Goal: Navigation & Orientation: Understand site structure

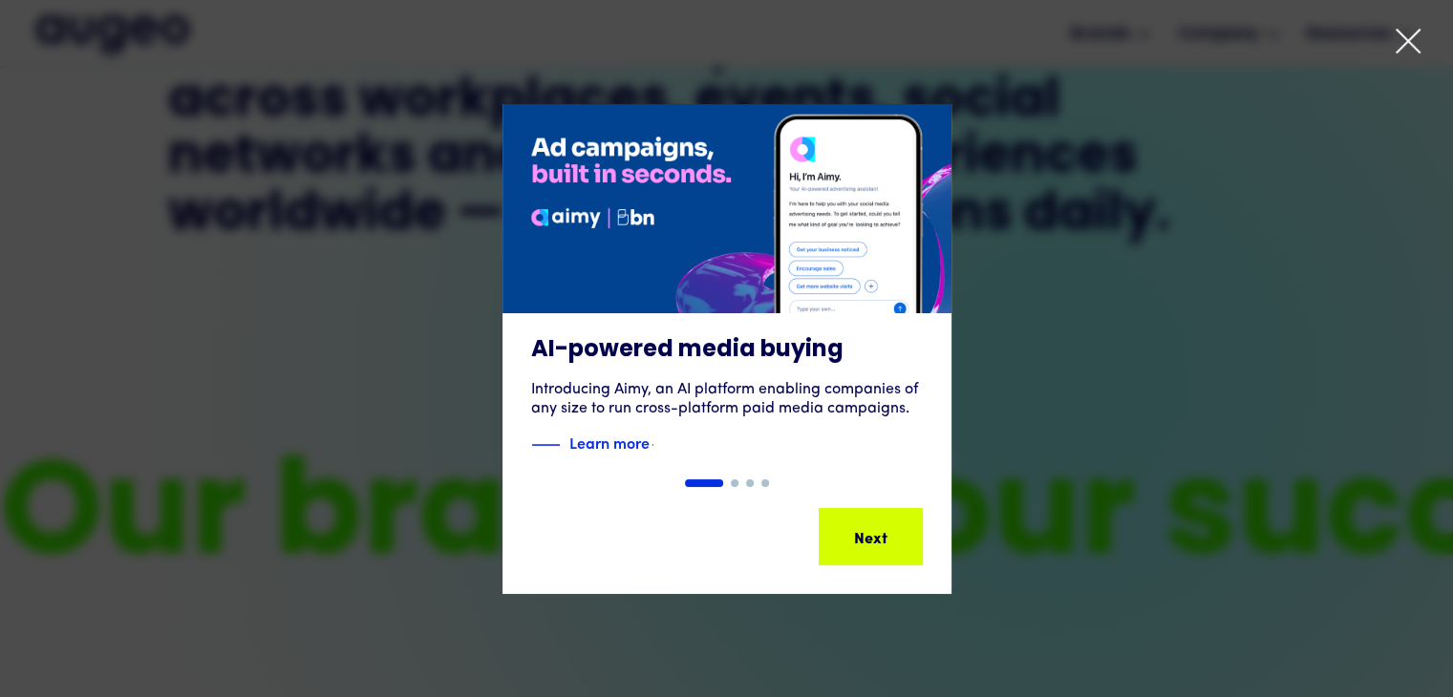
click at [1413, 47] on icon at bounding box center [1408, 41] width 23 height 23
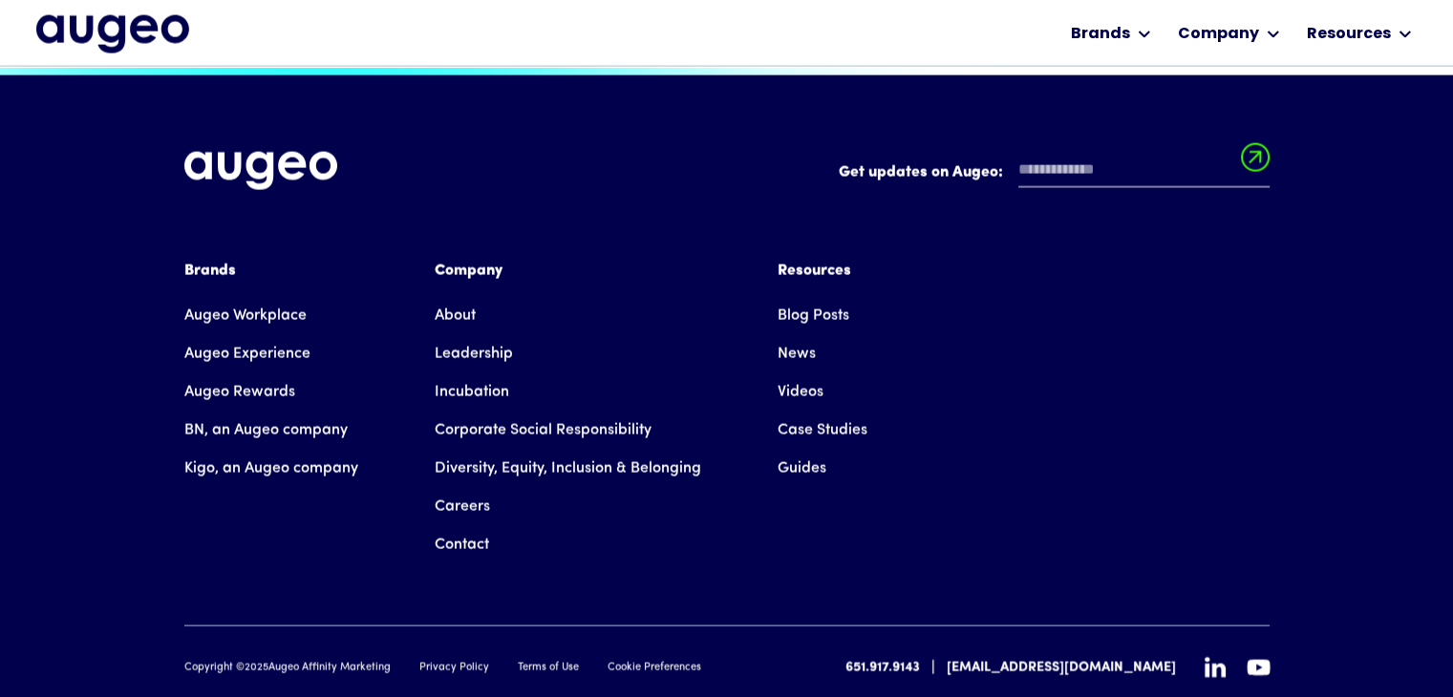
scroll to position [4332, 0]
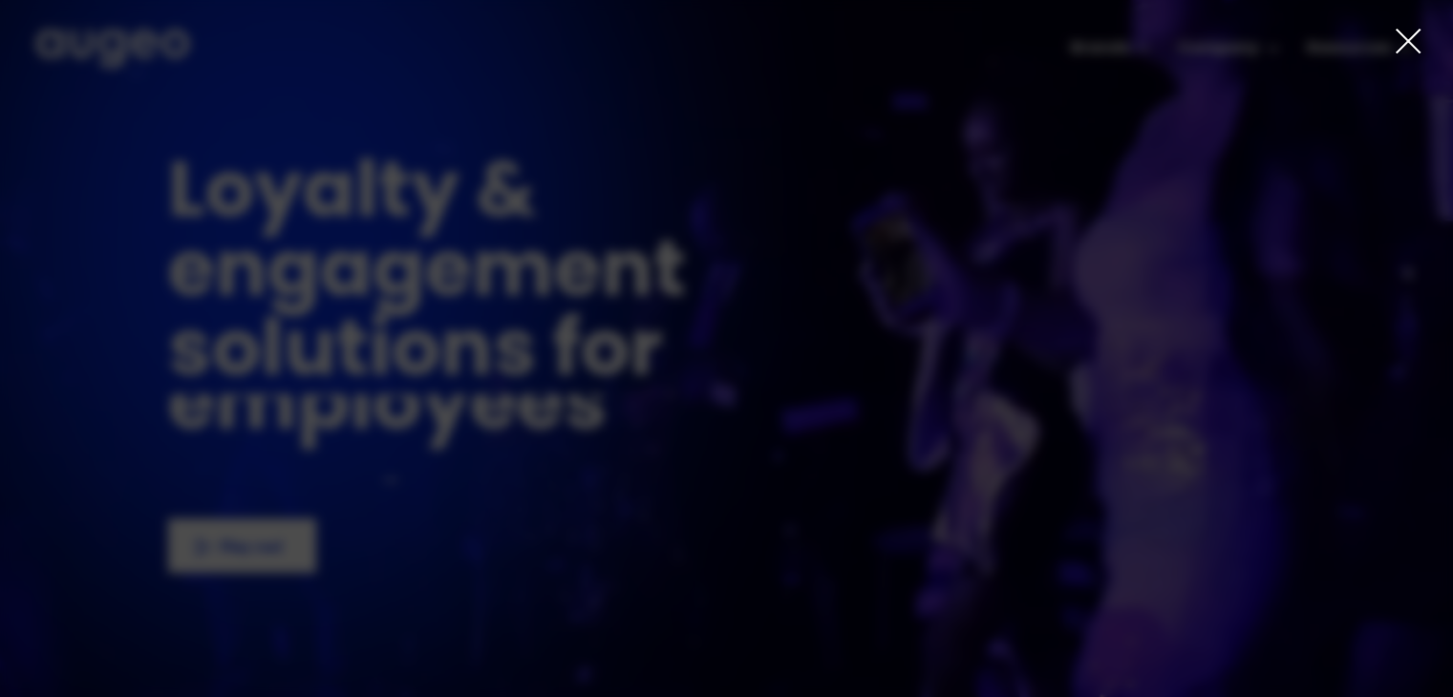
click at [1112, 43] on div at bounding box center [726, 348] width 1453 height 697
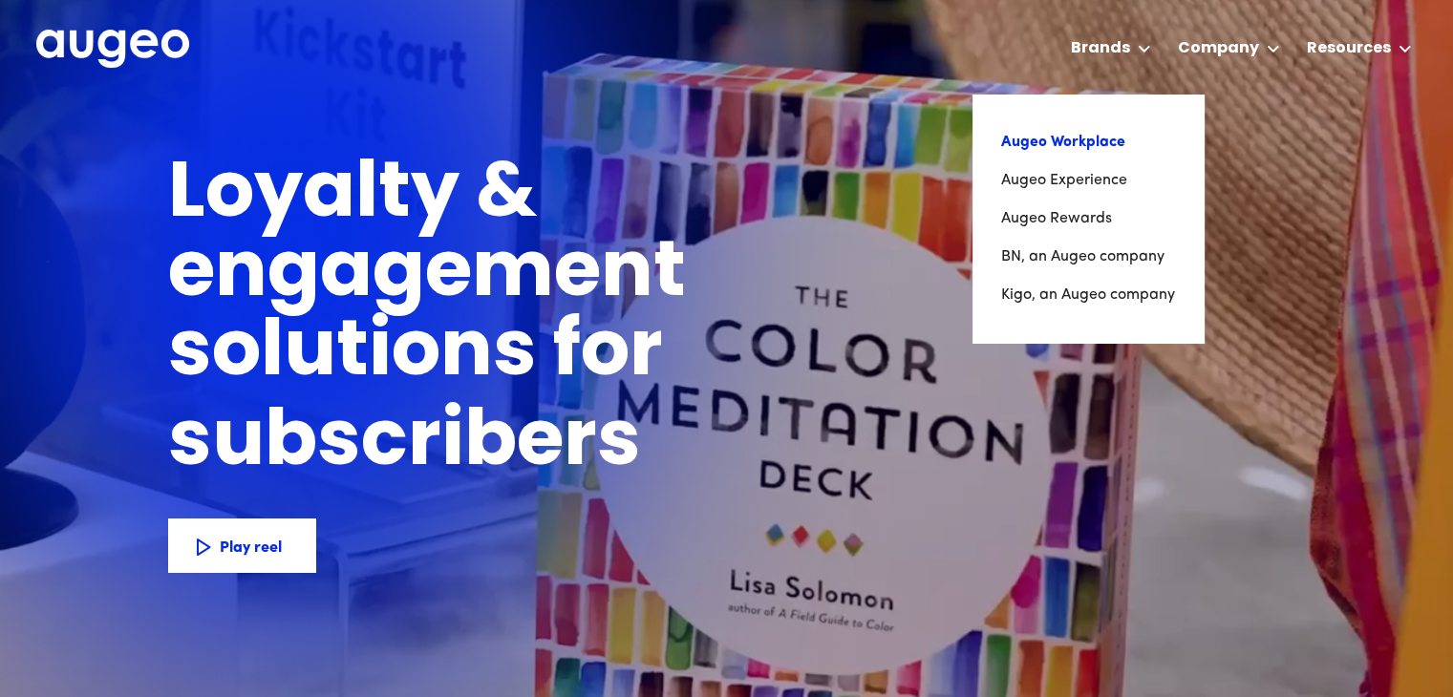
click at [1089, 142] on link "Augeo Workplace" at bounding box center [1088, 142] width 174 height 38
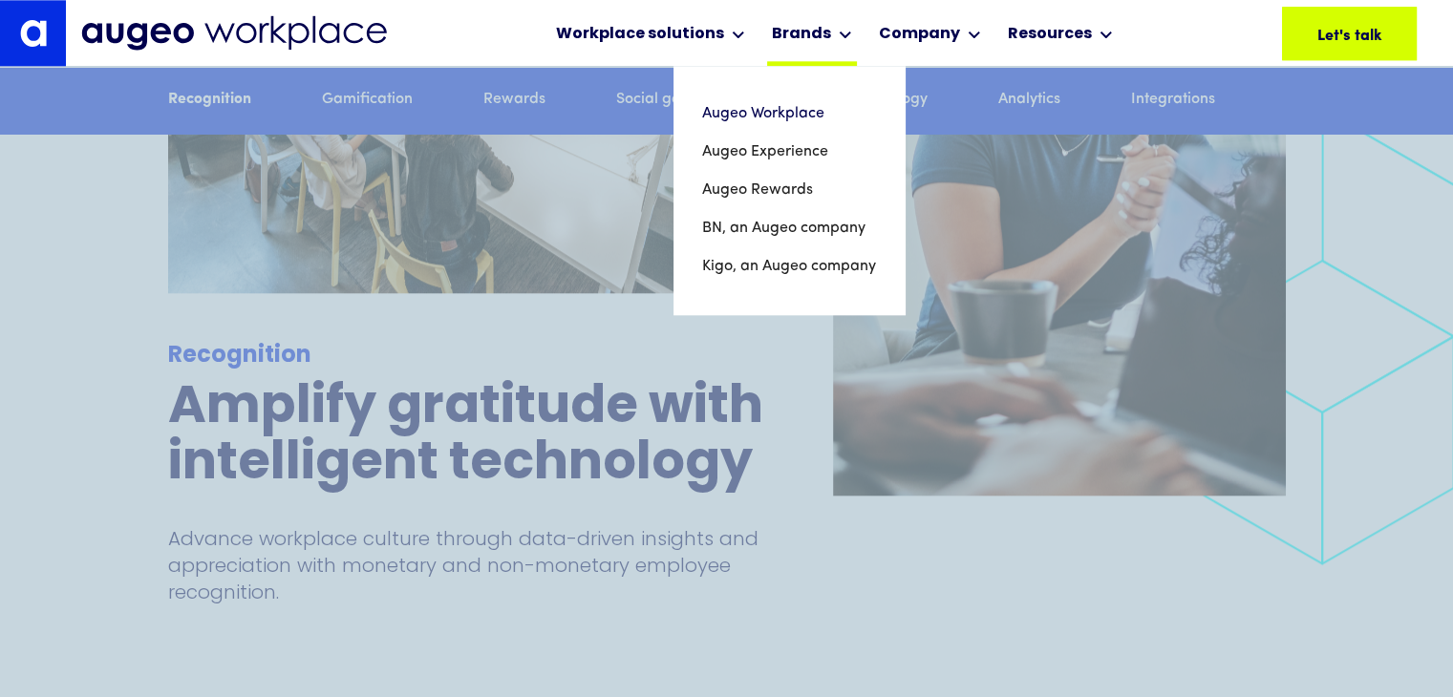
scroll to position [2302, 0]
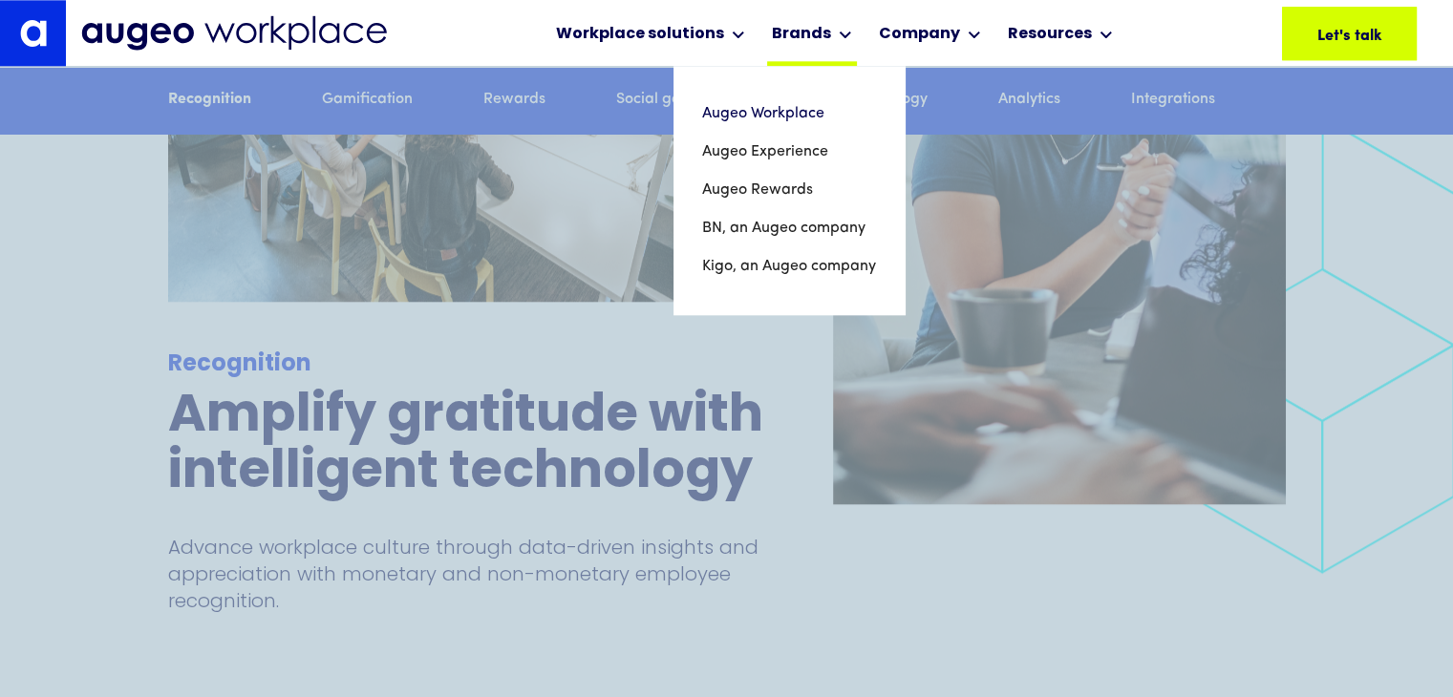
click at [787, 37] on div "Brands" at bounding box center [801, 34] width 59 height 23
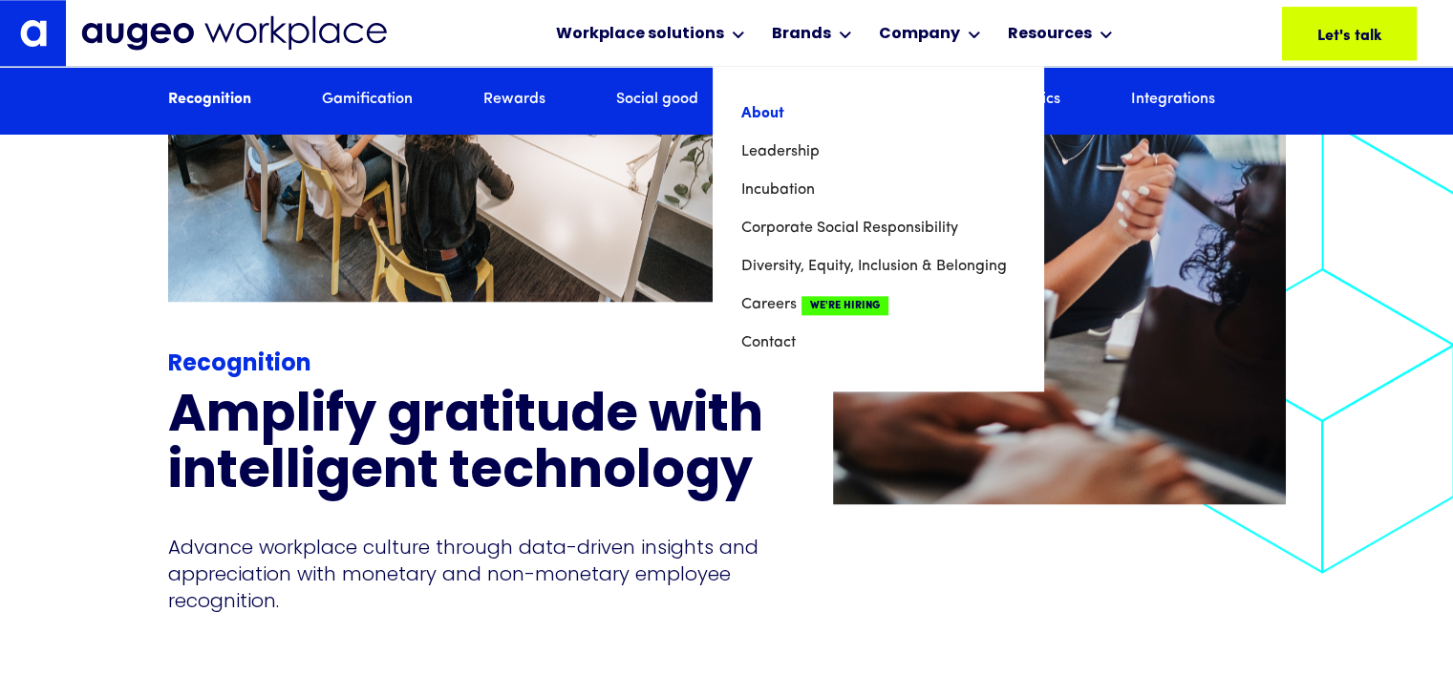
click at [767, 108] on link "About" at bounding box center [877, 114] width 273 height 38
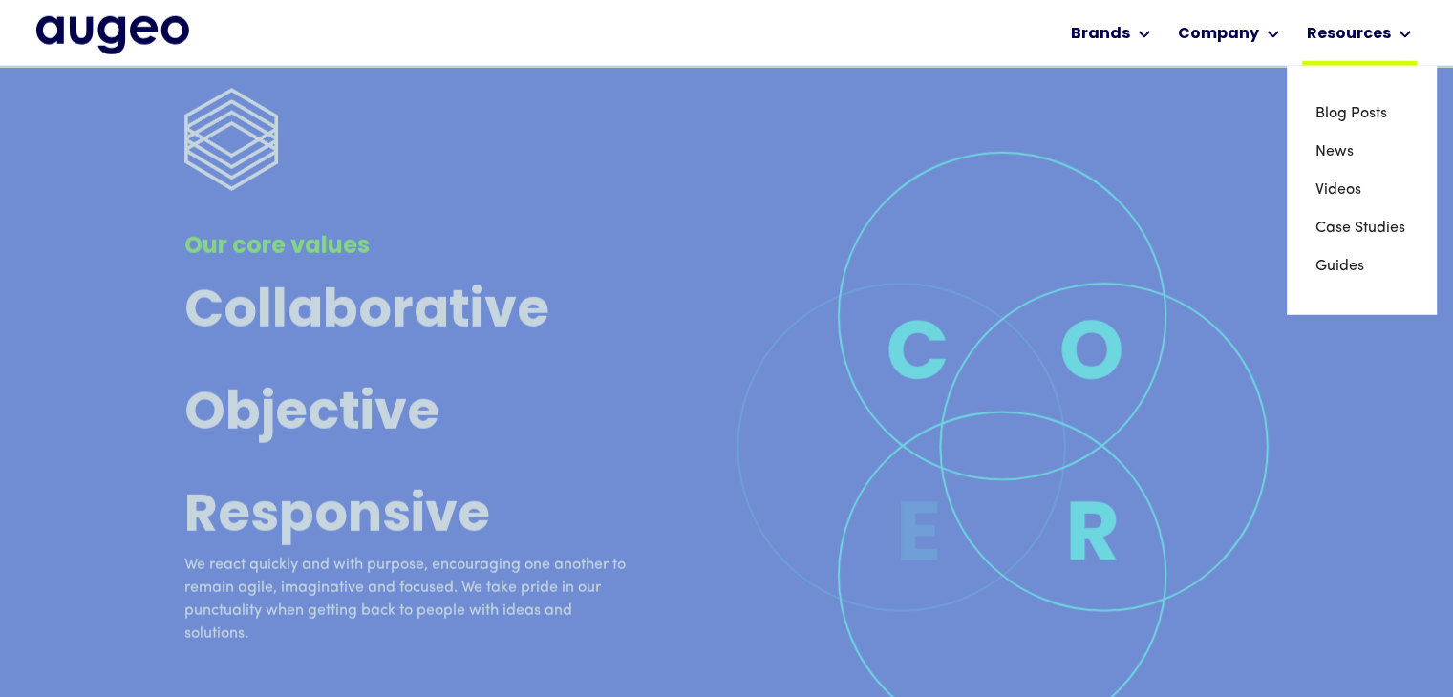
scroll to position [5391, 0]
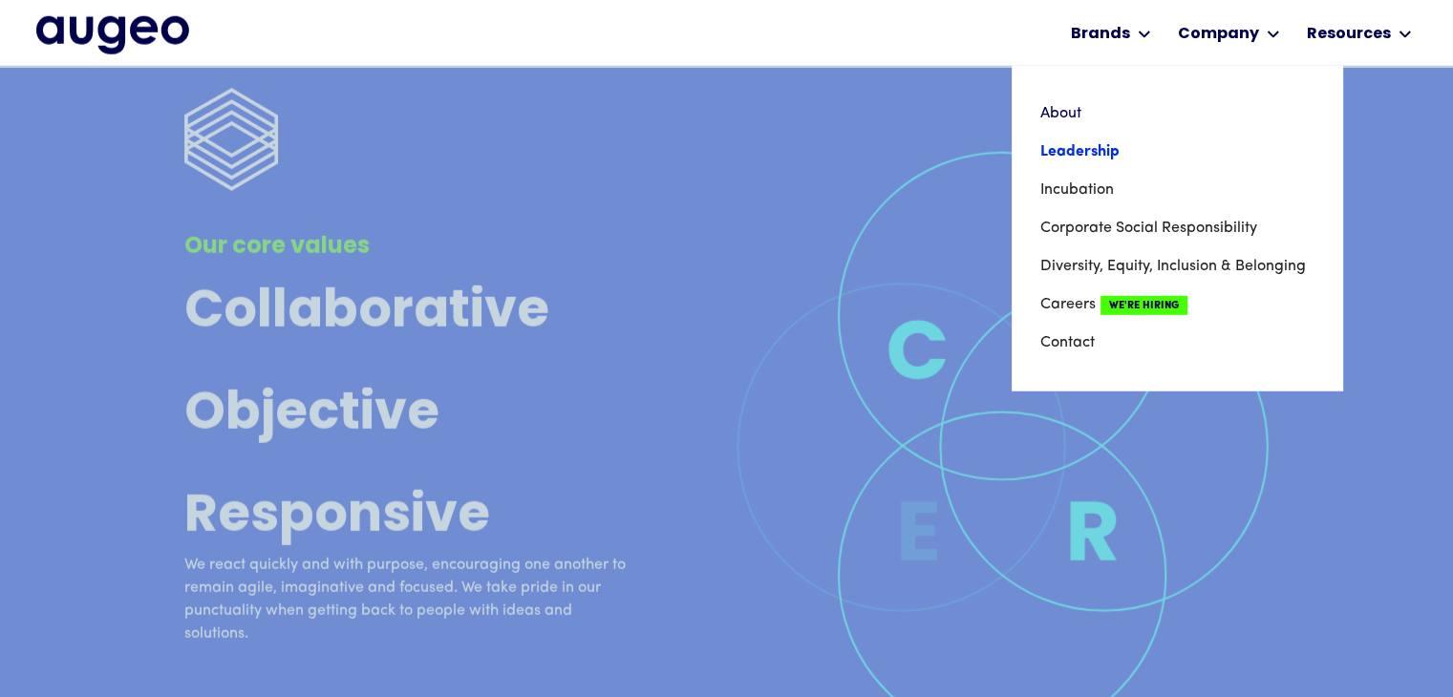
click at [1108, 150] on link "Leadership" at bounding box center [1176, 152] width 273 height 38
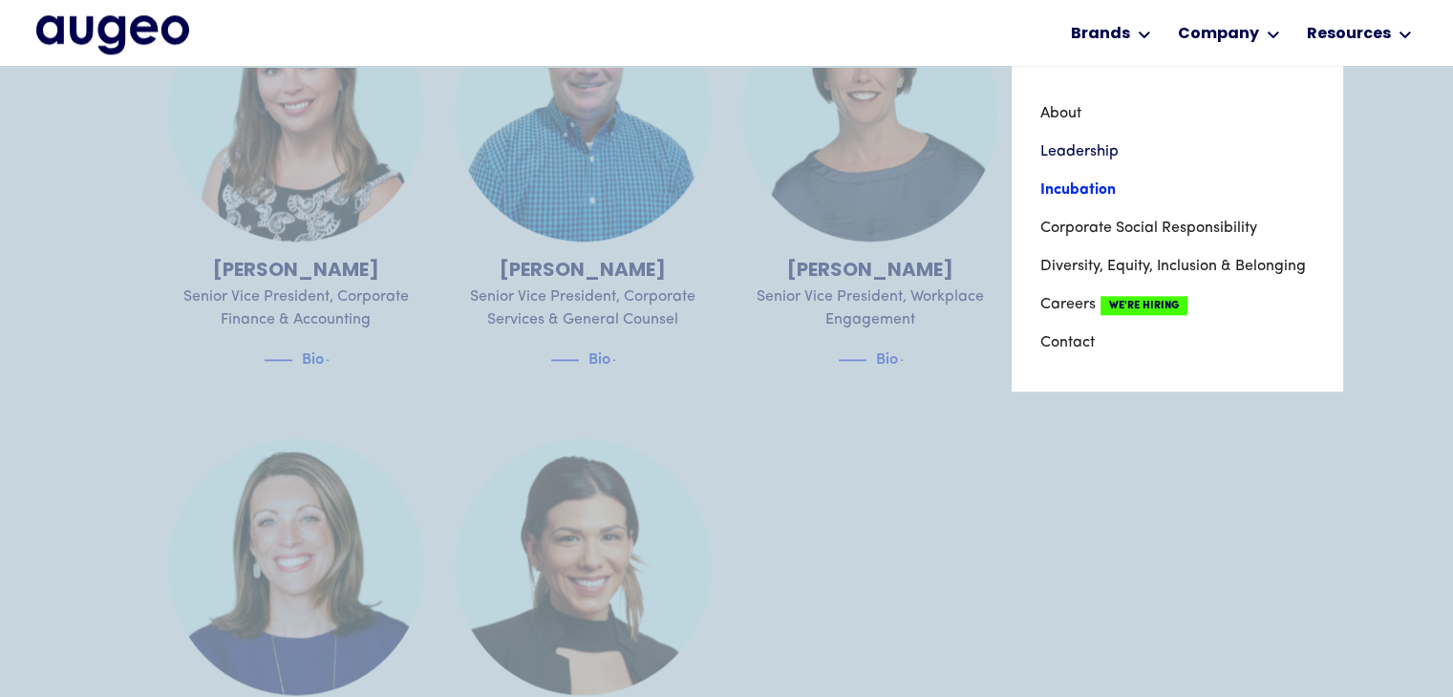
scroll to position [2021, 0]
click at [1093, 191] on link "Incubation" at bounding box center [1176, 190] width 273 height 38
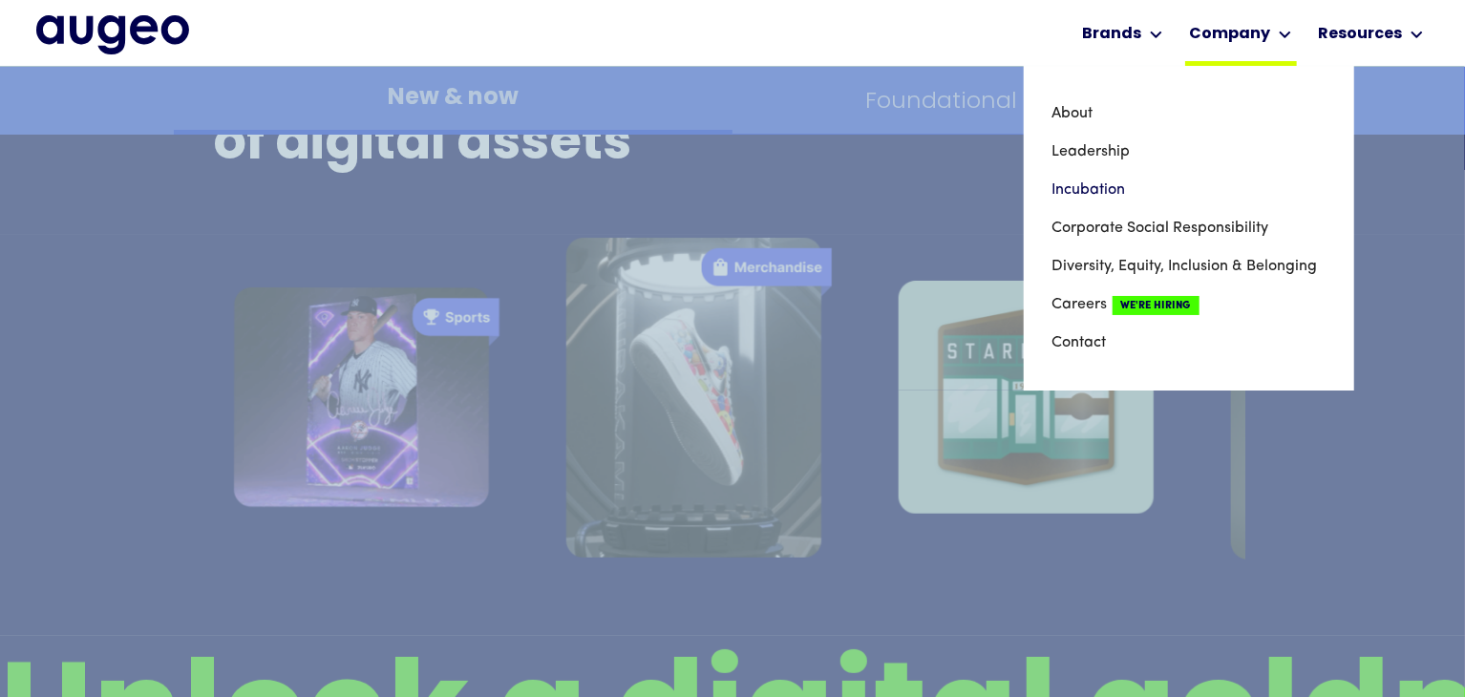
scroll to position [3562, 0]
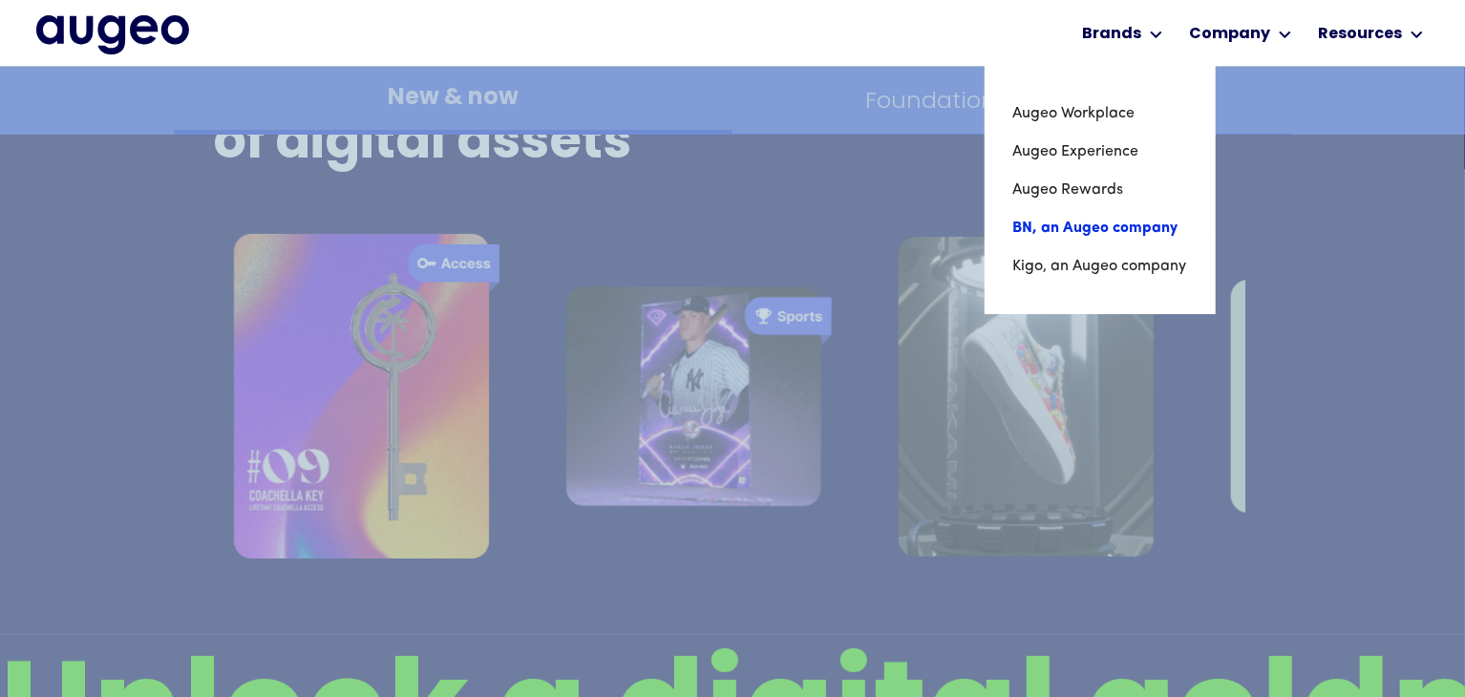
click at [1062, 224] on link "BN, an Augeo company" at bounding box center [1101, 228] width 174 height 38
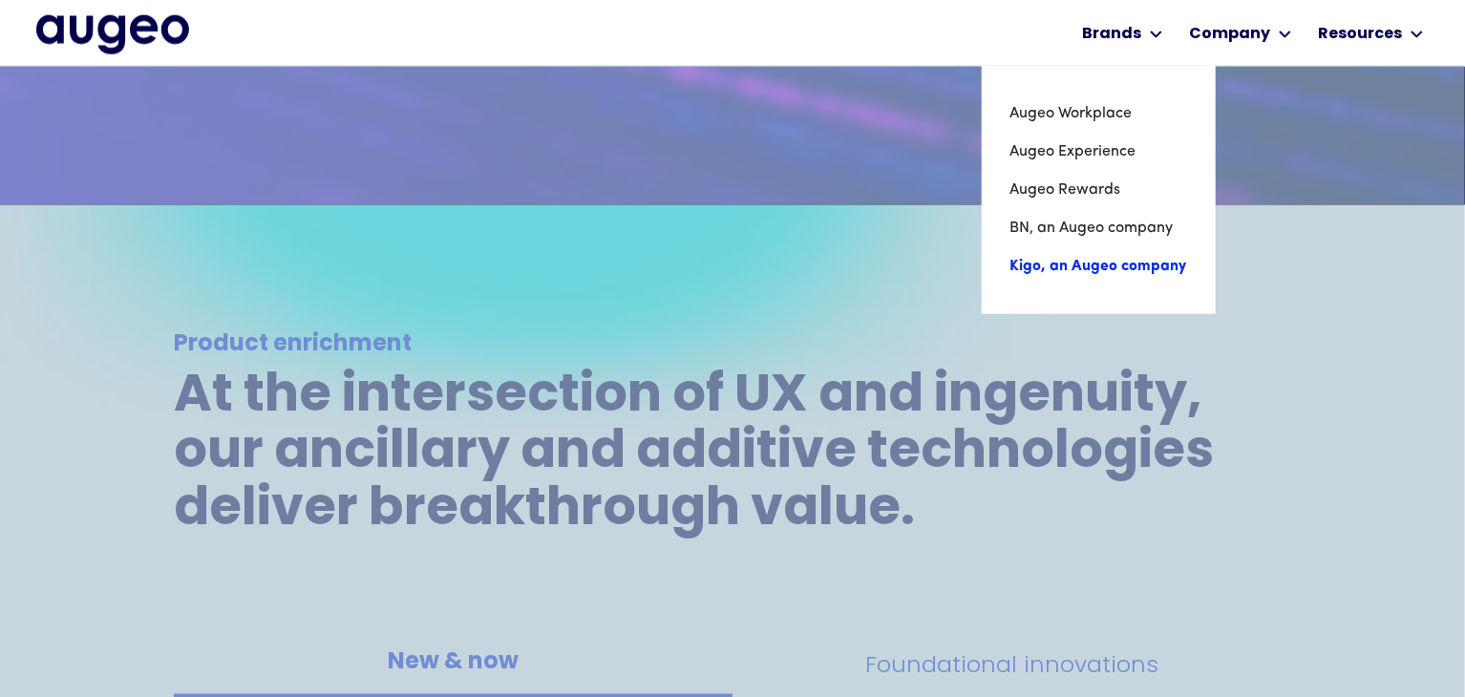
scroll to position [1158, 0]
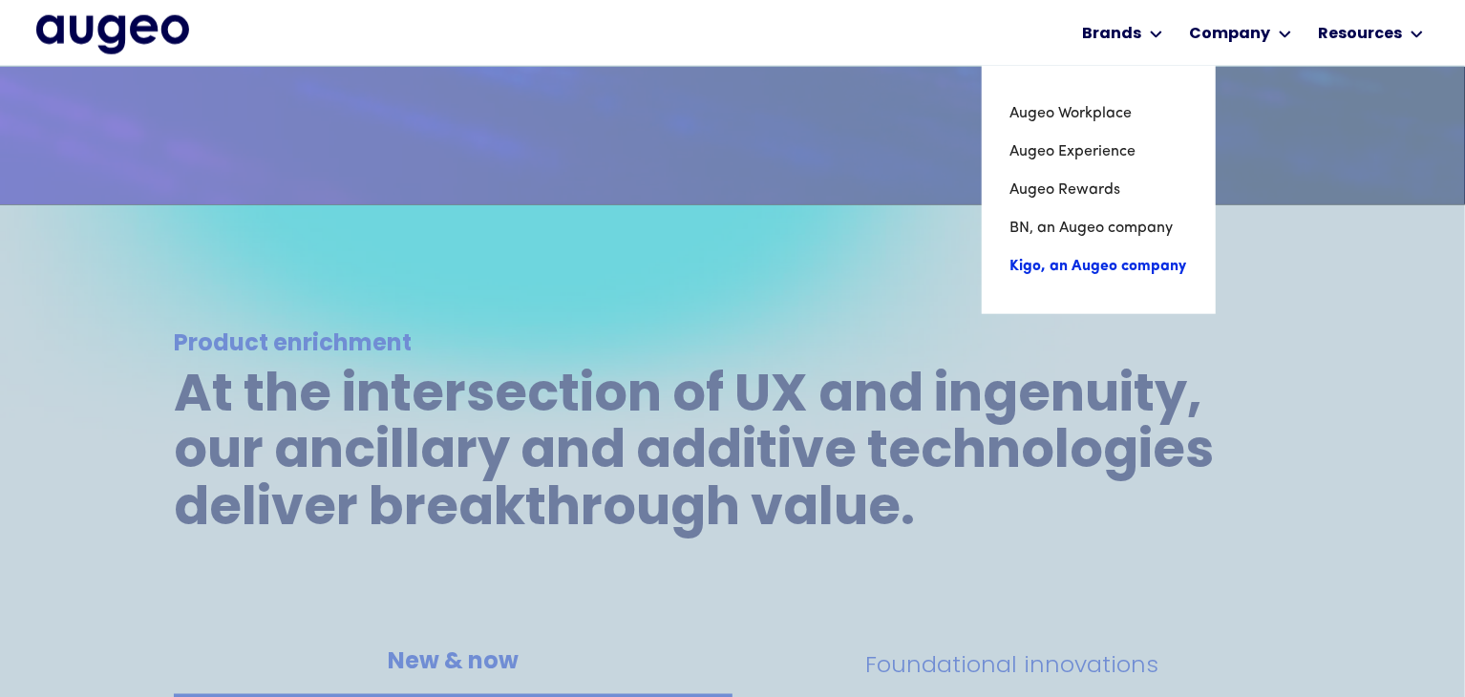
click at [1074, 261] on link "Kigo, an Augeo company" at bounding box center [1099, 266] width 177 height 38
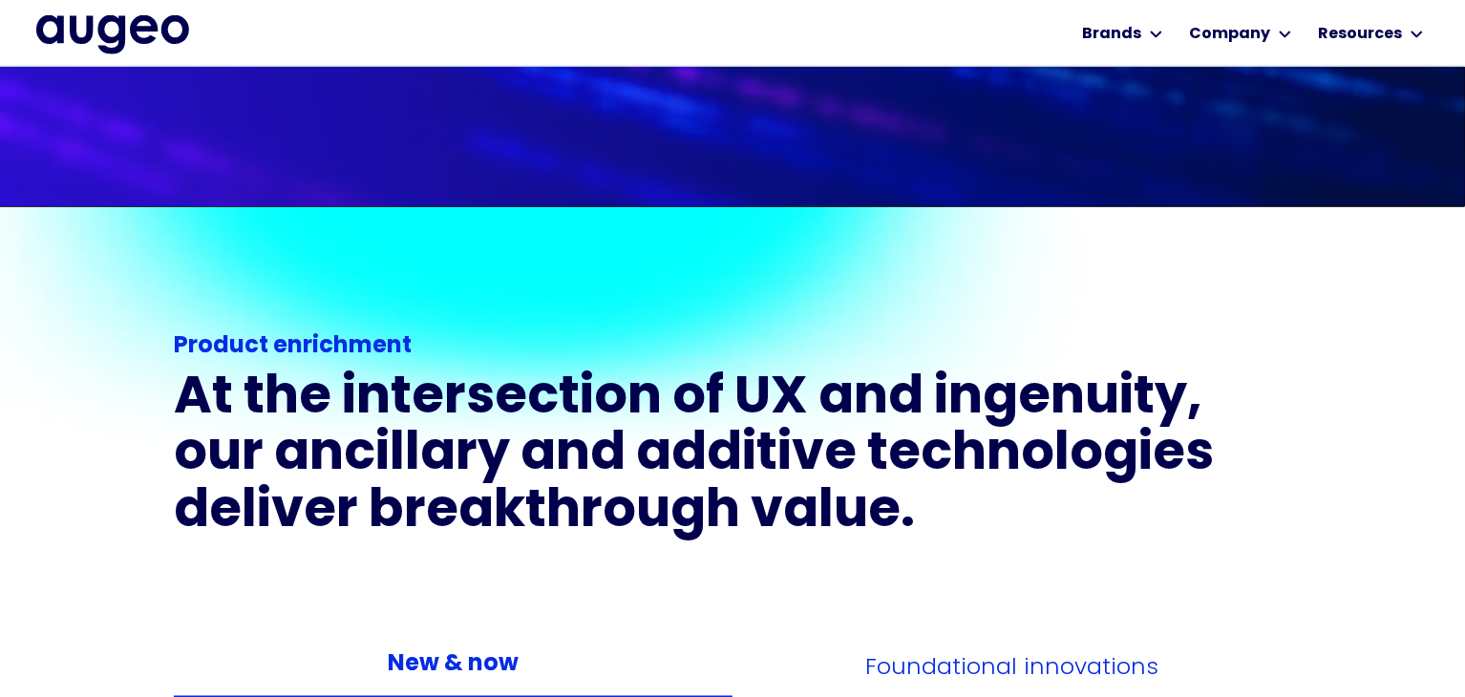
scroll to position [1155, 0]
